Goal: Transaction & Acquisition: Purchase product/service

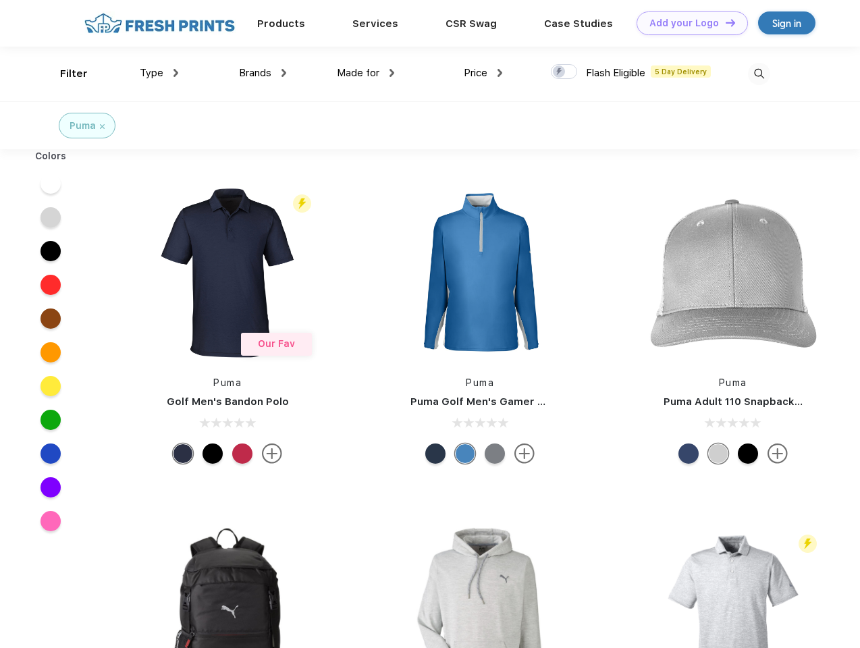
click at [687, 23] on link "Add your Logo Design Tool" at bounding box center [691, 23] width 111 height 24
click at [0, 0] on div "Design Tool" at bounding box center [0, 0] width 0 height 0
click at [724, 22] on link "Add your Logo Design Tool" at bounding box center [691, 23] width 111 height 24
click at [65, 74] on div "Filter" at bounding box center [74, 74] width 28 height 16
click at [159, 73] on span "Type" at bounding box center [152, 73] width 24 height 12
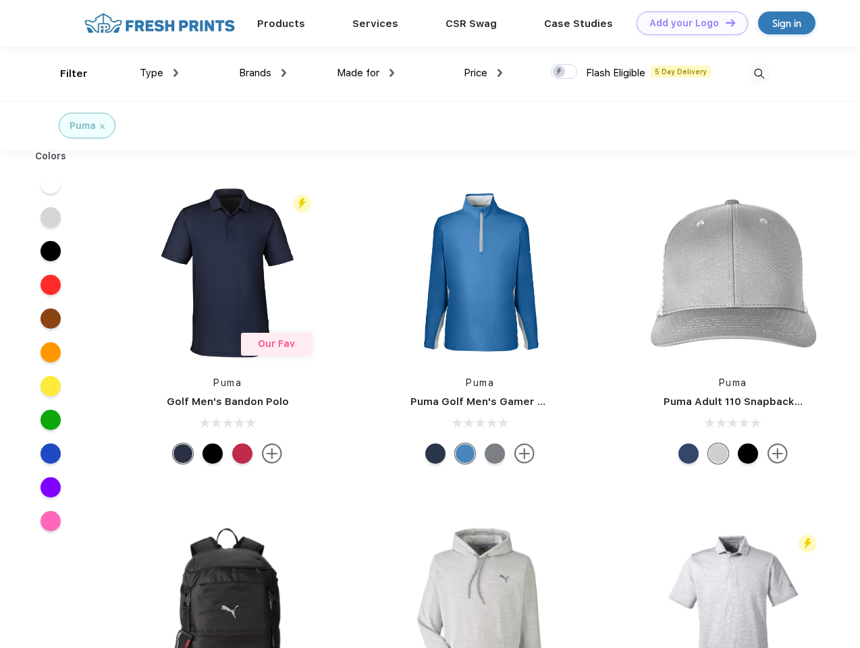
click at [262, 73] on span "Brands" at bounding box center [255, 73] width 32 height 12
click at [366, 73] on span "Made for" at bounding box center [358, 73] width 43 height 12
click at [483, 73] on span "Price" at bounding box center [476, 73] width 24 height 12
click at [564, 72] on div at bounding box center [564, 71] width 26 height 15
click at [559, 72] on input "checkbox" at bounding box center [555, 67] width 9 height 9
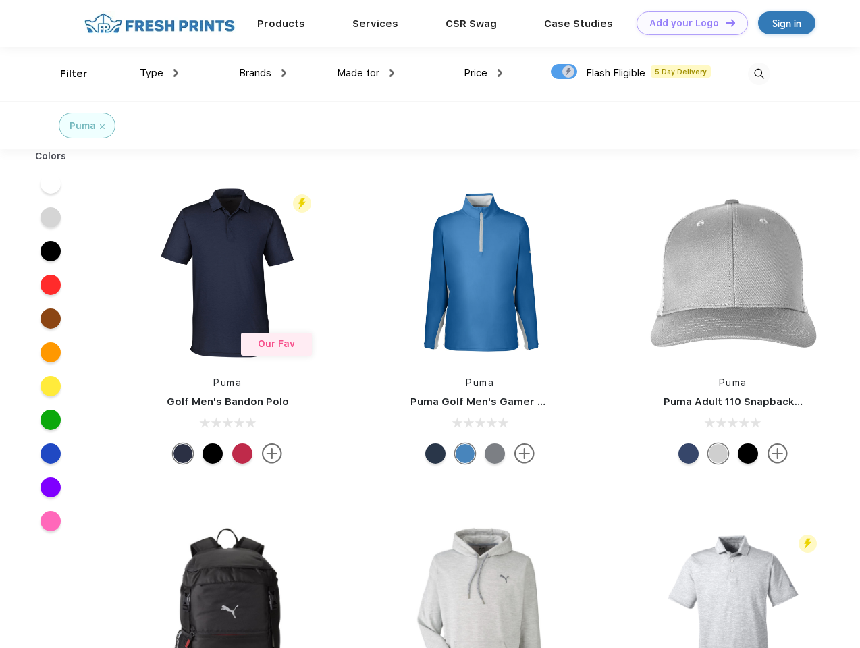
click at [758, 74] on img at bounding box center [759, 74] width 22 height 22
